Goal: Information Seeking & Learning: Learn about a topic

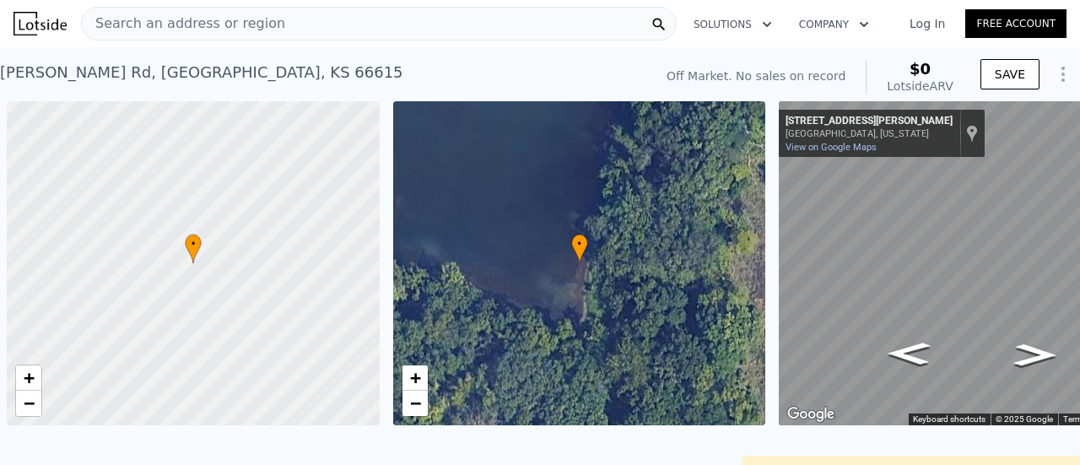
click at [429, 26] on div "Search an address or region" at bounding box center [379, 24] width 596 height 34
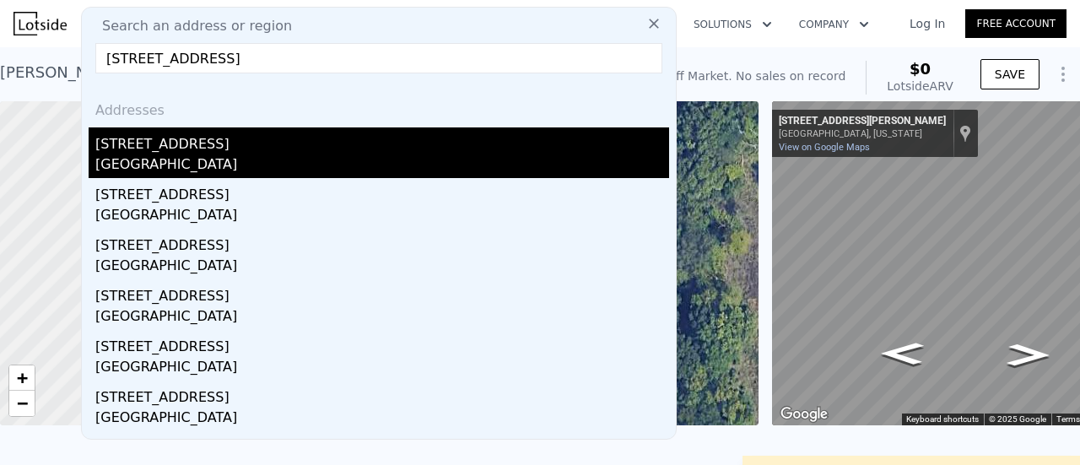
type input "[STREET_ADDRESS]"
click at [306, 135] on div "[STREET_ADDRESS]" at bounding box center [382, 140] width 574 height 27
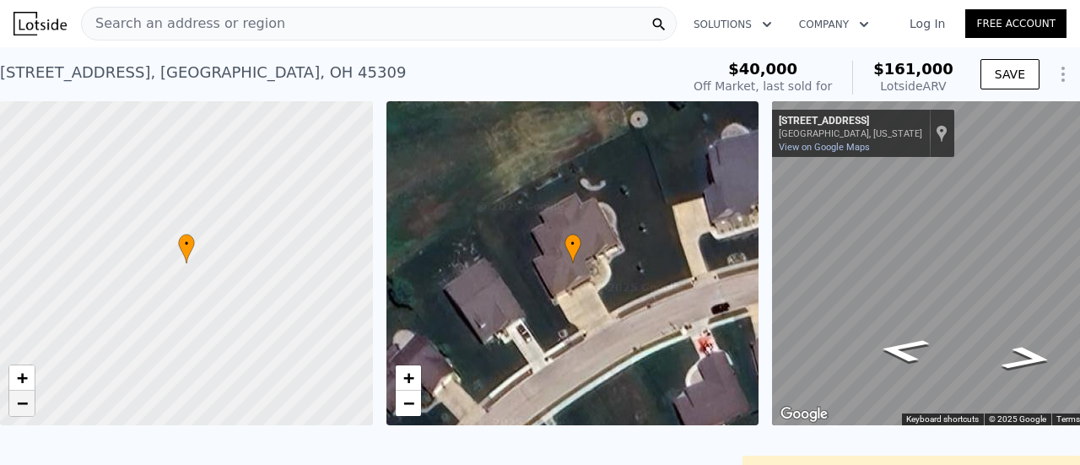
click at [19, 401] on span "−" at bounding box center [22, 403] width 11 height 21
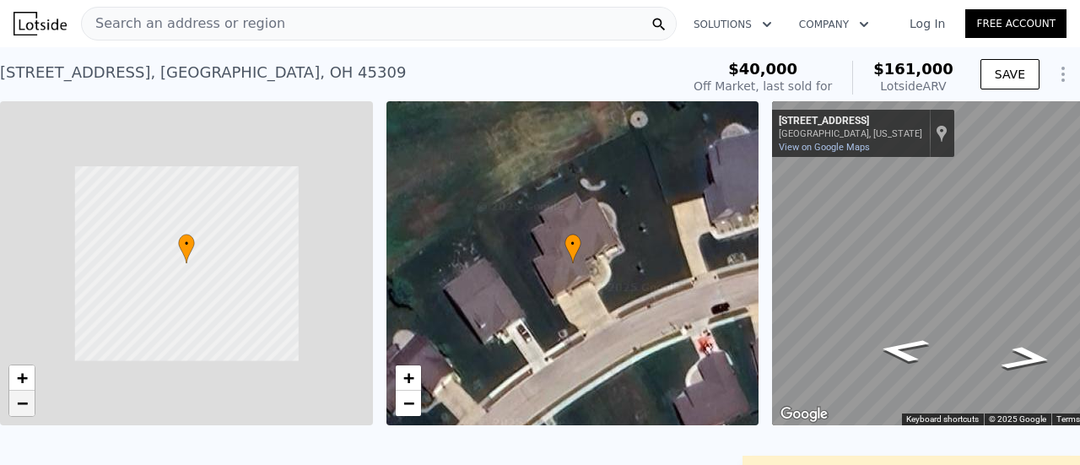
click at [19, 401] on span "−" at bounding box center [22, 403] width 11 height 21
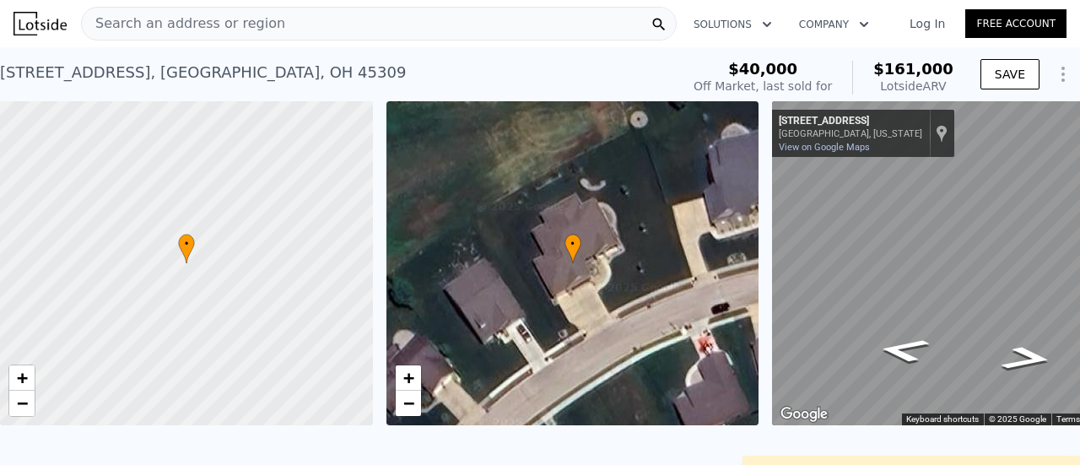
click at [590, 91] on div "[STREET_ADDRESS] Sold [DATE] for $40k (~ARV $161k )" at bounding box center [337, 77] width 674 height 47
click at [27, 378] on span "+" at bounding box center [22, 377] width 11 height 21
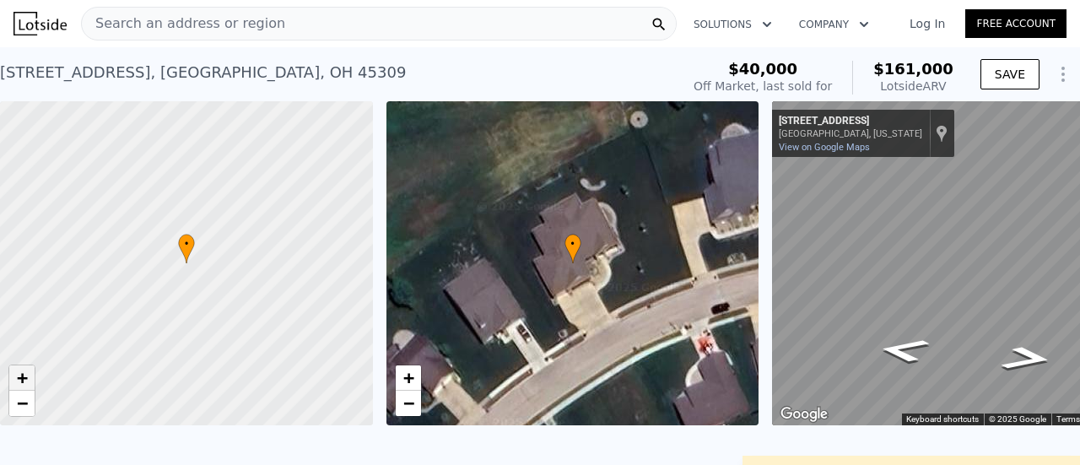
click at [27, 378] on span "+" at bounding box center [22, 377] width 11 height 21
click at [25, 382] on span "+" at bounding box center [22, 377] width 11 height 21
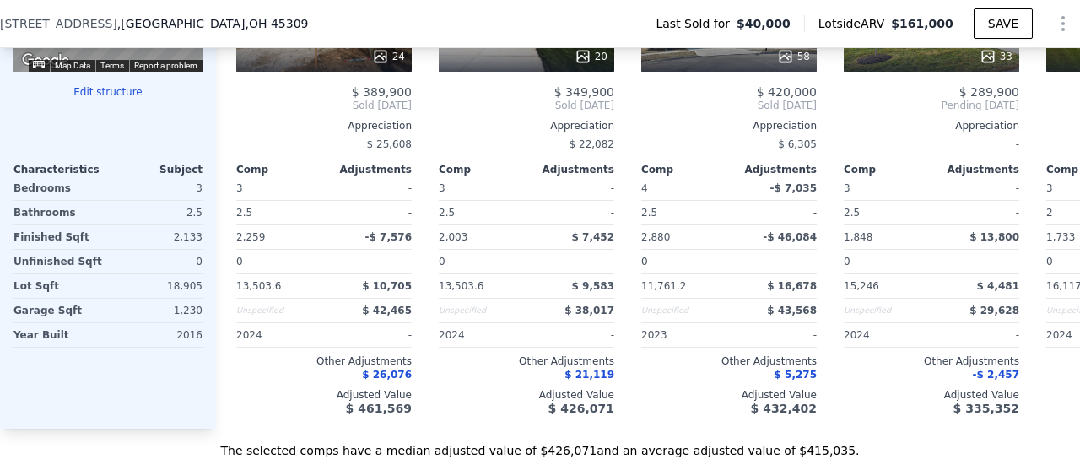
scroll to position [1800, 0]
